Goal: Information Seeking & Learning: Compare options

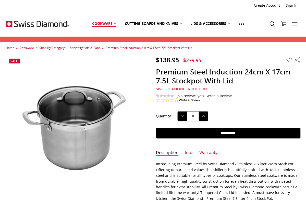
click at [114, 24] on link "Cookware" at bounding box center [104, 23] width 33 height 23
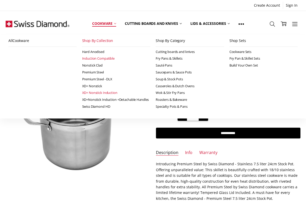
click at [100, 93] on link "XD+ Nonstick Induction" at bounding box center [116, 92] width 68 height 7
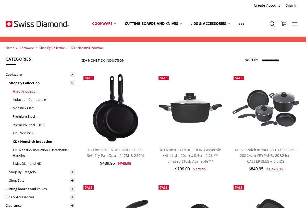
click at [31, 91] on link "Hard Anodised" at bounding box center [44, 91] width 62 height 8
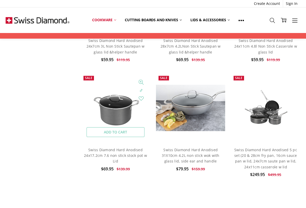
scroll to position [332, 0]
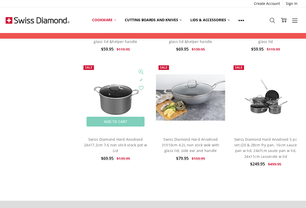
click at [120, 100] on img at bounding box center [116, 97] width 70 height 46
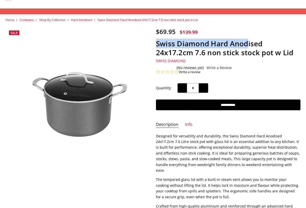
scroll to position [25, 0]
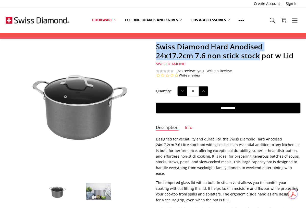
drag, startPoint x: 156, startPoint y: 41, endPoint x: 259, endPoint y: 55, distance: 103.4
click at [259, 55] on h1 "Swiss Diamond Hard Anodised 24x17.2cm 7.6 non stick stock pot w Lid" at bounding box center [228, 51] width 145 height 18
copy h1 "Swiss Diamond Hard Anodised 24x17.2cm 7.6 non stick stock"
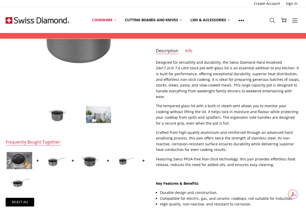
scroll to position [76, 0]
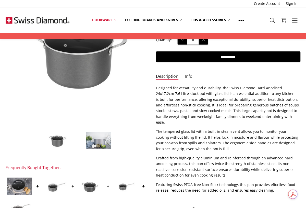
click at [188, 76] on link "Info" at bounding box center [188, 77] width 7 height 6
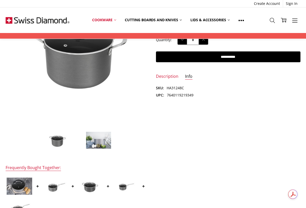
click at [188, 76] on link "Info" at bounding box center [188, 77] width 7 height 6
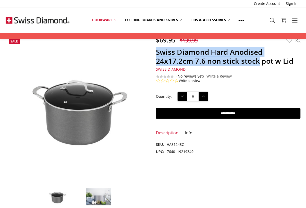
scroll to position [0, 0]
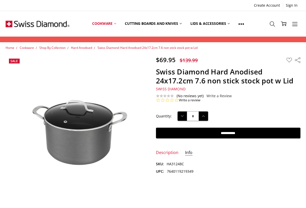
click at [264, 111] on div "Quantity: Decrease Quantity: * Increase Quantity:" at bounding box center [228, 116] width 145 height 16
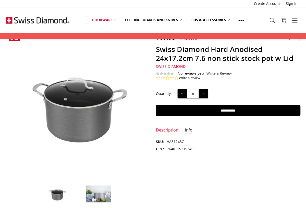
scroll to position [77, 0]
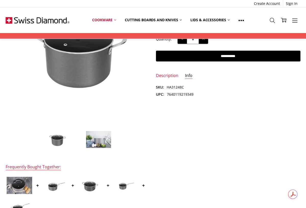
click at [97, 140] on img at bounding box center [99, 139] width 26 height 17
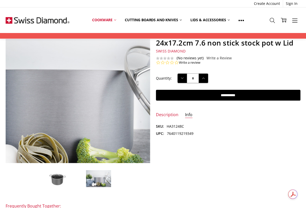
scroll to position [51, 0]
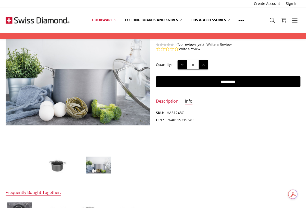
click at [59, 168] on img at bounding box center [57, 164] width 26 height 17
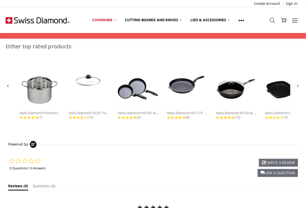
scroll to position [358, 0]
click at [298, 85] on span "Next Promoted Products Page" at bounding box center [298, 85] width 5 height 5
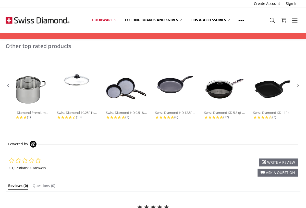
scroll to position [0, 18]
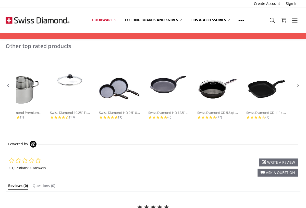
click at [298, 85] on span "Next Promoted Products Page" at bounding box center [298, 85] width 5 height 5
click at [7, 85] on span "Previous Promoted Products Page" at bounding box center [8, 85] width 5 height 5
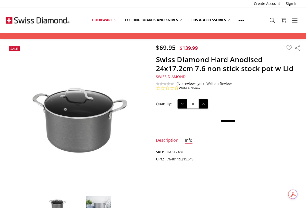
scroll to position [0, 0]
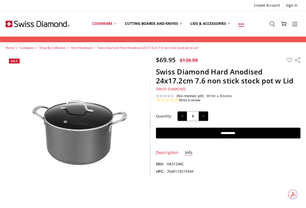
click at [243, 24] on use at bounding box center [241, 23] width 5 height 1
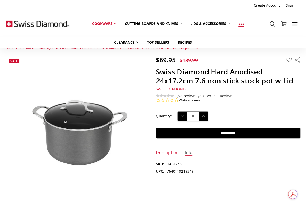
click at [243, 24] on icon at bounding box center [242, 24] width 6 height 6
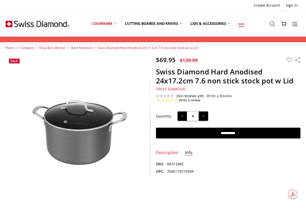
click at [243, 24] on icon at bounding box center [242, 24] width 6 height 6
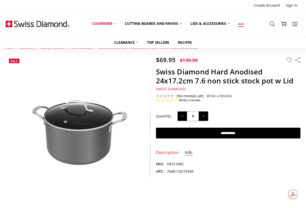
click at [243, 24] on icon at bounding box center [242, 24] width 6 height 6
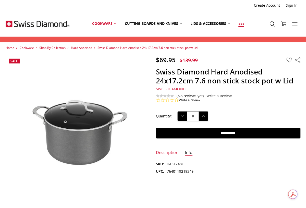
click at [243, 24] on icon at bounding box center [242, 24] width 6 height 6
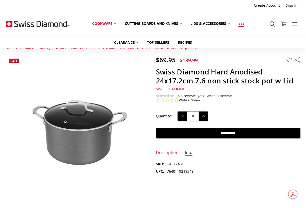
click at [243, 24] on icon at bounding box center [242, 24] width 6 height 6
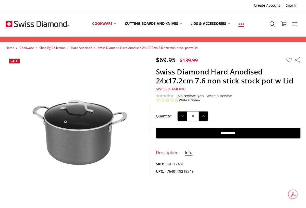
click at [243, 25] on icon at bounding box center [242, 24] width 6 height 6
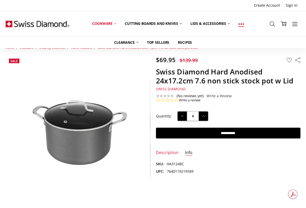
click at [243, 24] on icon at bounding box center [242, 24] width 6 height 6
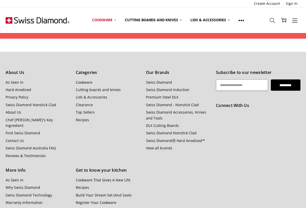
scroll to position [562, 0]
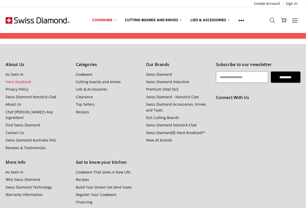
click at [16, 80] on link "Hard Anodized" at bounding box center [19, 81] width 26 height 5
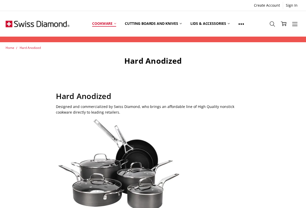
click at [110, 25] on link "Cookware" at bounding box center [104, 23] width 33 height 23
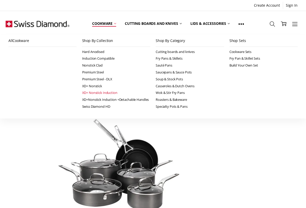
click at [95, 93] on link "XD+ Nonstick Induction" at bounding box center [116, 92] width 68 height 7
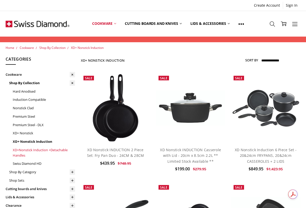
click at [50, 149] on link "XD+Nonstick Induction +Detachable Handles" at bounding box center [44, 153] width 62 height 14
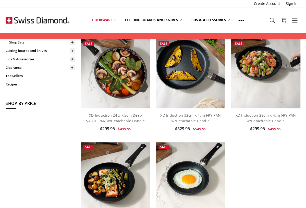
scroll to position [128, 0]
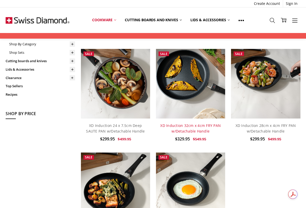
click at [195, 125] on link "XD Induction 32cm x 4cm FRY PAN w/Detachable Handle" at bounding box center [190, 128] width 61 height 10
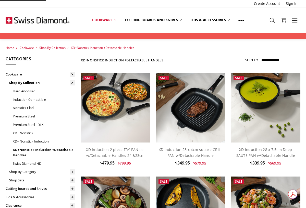
scroll to position [128, 0]
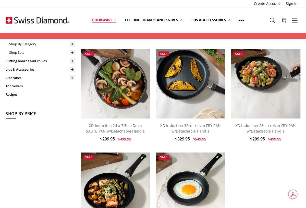
click at [108, 20] on link "Cookware" at bounding box center [104, 19] width 33 height 11
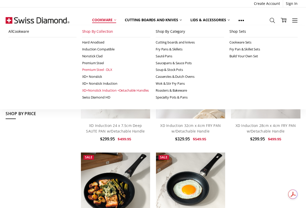
click at [101, 70] on link "Premium Steel - DLX" at bounding box center [116, 69] width 68 height 7
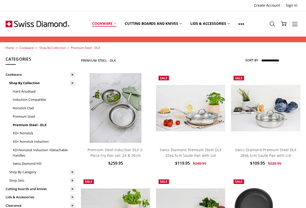
click at [108, 25] on link "Cookware" at bounding box center [104, 23] width 33 height 23
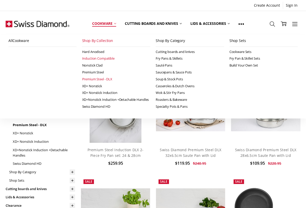
click at [100, 58] on link "Induction Compatible" at bounding box center [116, 58] width 68 height 7
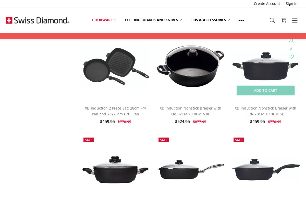
scroll to position [588, 0]
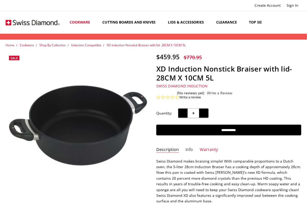
click at [190, 149] on link "Info" at bounding box center [189, 150] width 7 height 6
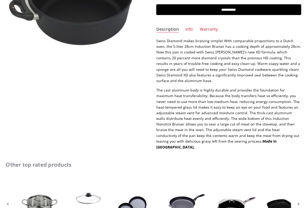
scroll to position [106, 0]
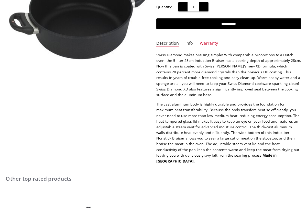
click at [189, 43] on link "Info" at bounding box center [189, 44] width 7 height 6
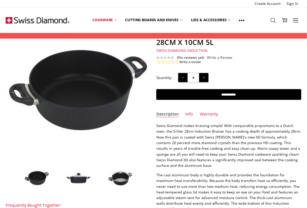
scroll to position [51, 0]
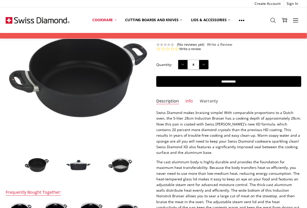
click at [209, 101] on link "Warranty" at bounding box center [209, 101] width 18 height 6
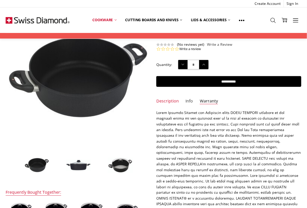
click at [190, 101] on link "Info" at bounding box center [189, 101] width 7 height 6
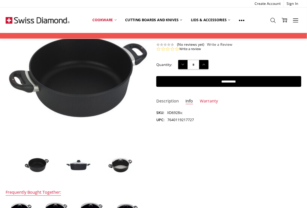
click at [169, 101] on link "Description" at bounding box center [167, 101] width 22 height 6
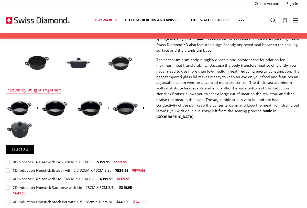
scroll to position [0, 0]
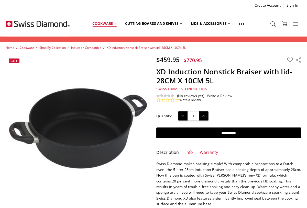
click at [101, 25] on link "Cookware" at bounding box center [104, 23] width 33 height 23
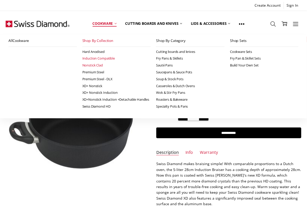
click at [96, 65] on link "Nonstick Clad" at bounding box center [116, 65] width 68 height 7
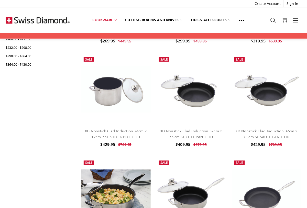
scroll to position [230, 0]
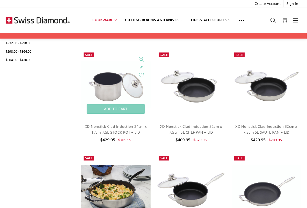
click at [111, 95] on img at bounding box center [116, 85] width 70 height 47
